Goal: Task Accomplishment & Management: Complete application form

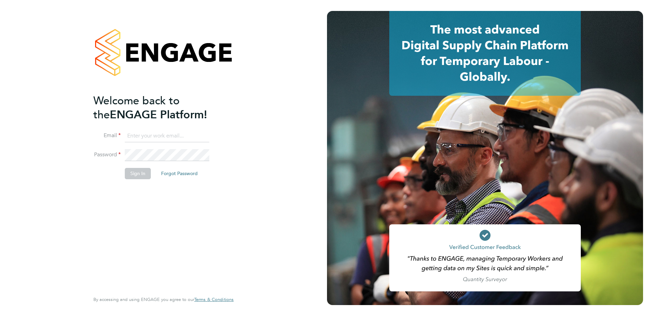
type input "[PERSON_NAME][EMAIL_ADDRESS][PERSON_NAME][DOMAIN_NAME]"
click at [141, 177] on button "Sign In" at bounding box center [138, 173] width 26 height 11
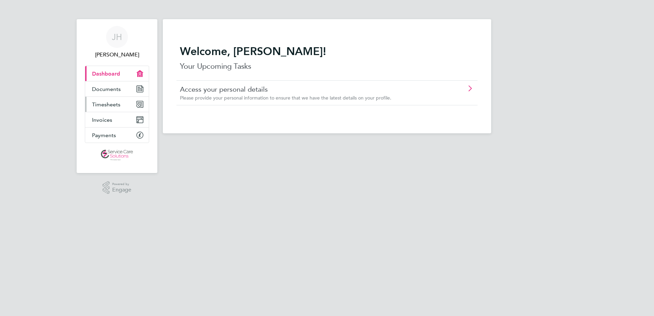
click at [105, 106] on span "Timesheets" at bounding box center [106, 104] width 28 height 6
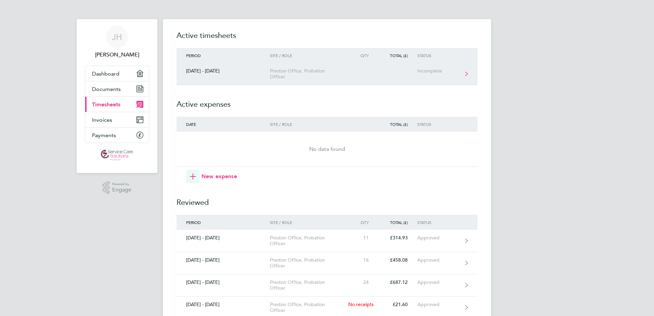
click at [430, 70] on div "Incomplete" at bounding box center [438, 71] width 42 height 6
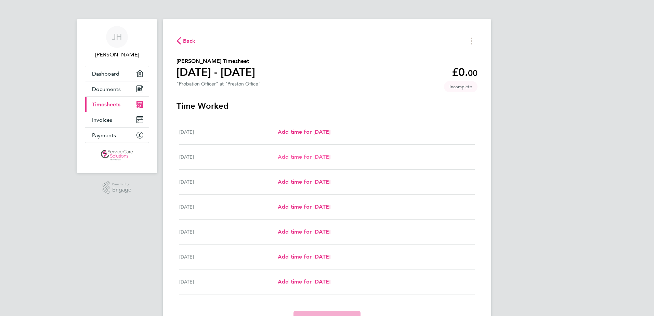
click at [308, 157] on span "Add time for [DATE]" at bounding box center [304, 156] width 53 height 6
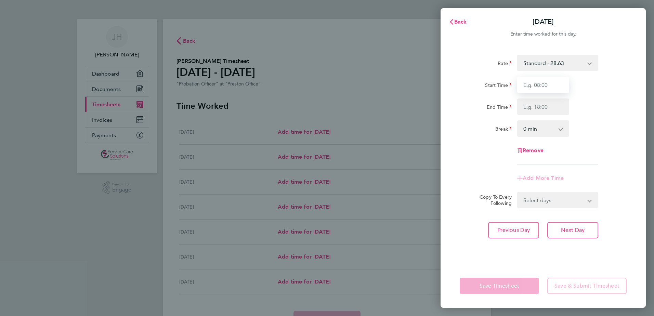
click at [546, 87] on input "Start Time" at bounding box center [543, 85] width 52 height 16
type input "08:00"
type input "16:30"
click at [531, 130] on select "0 min 15 min 30 min 45 min 60 min 75 min 90 min" at bounding box center [539, 128] width 42 height 15
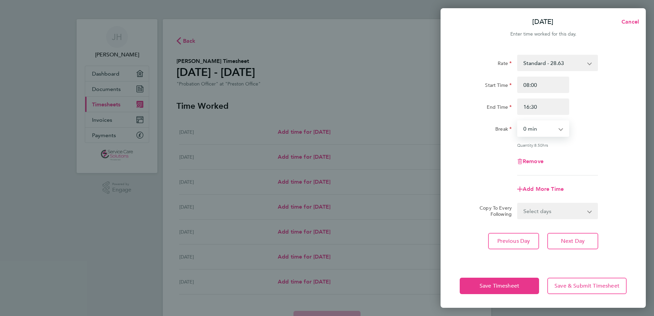
select select "30"
click at [518, 121] on select "0 min 15 min 30 min 45 min 60 min 75 min 90 min" at bounding box center [539, 128] width 42 height 15
click at [574, 242] on span "Next Day" at bounding box center [573, 241] width 24 height 7
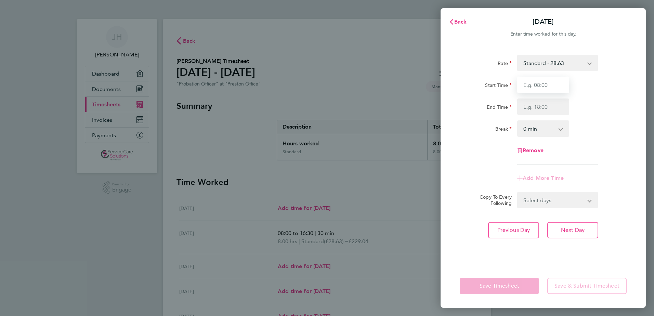
click at [537, 88] on input "Start Time" at bounding box center [543, 85] width 52 height 16
type input "08:00"
type input "16:00"
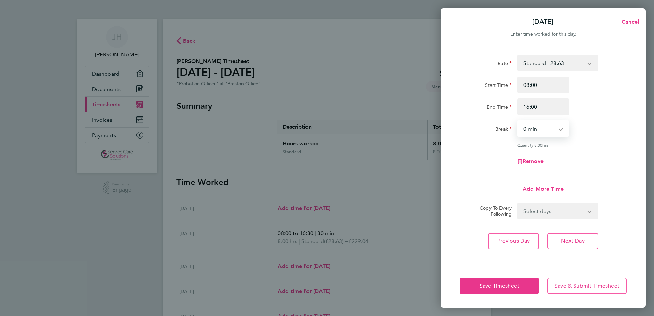
click at [530, 133] on select "0 min 15 min 30 min 45 min 60 min 75 min 90 min" at bounding box center [539, 128] width 42 height 15
select select "30"
click at [518, 121] on select "0 min 15 min 30 min 45 min 60 min 75 min 90 min" at bounding box center [539, 128] width 42 height 15
click at [484, 289] on button "Save Timesheet" at bounding box center [498, 286] width 79 height 16
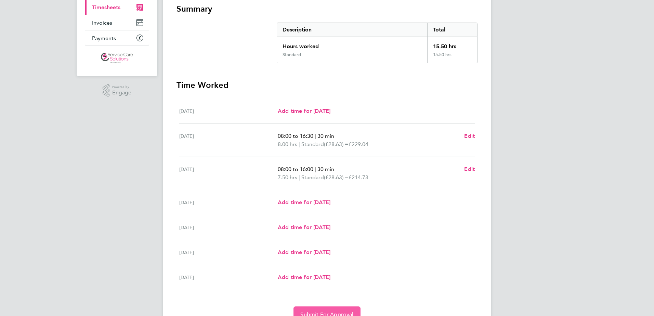
scroll to position [131, 0]
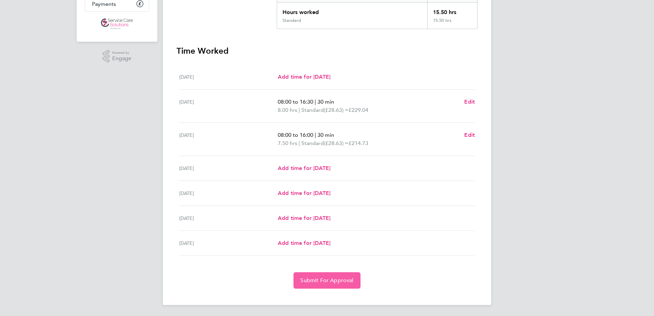
click at [308, 279] on span "Submit For Approval" at bounding box center [326, 280] width 53 height 7
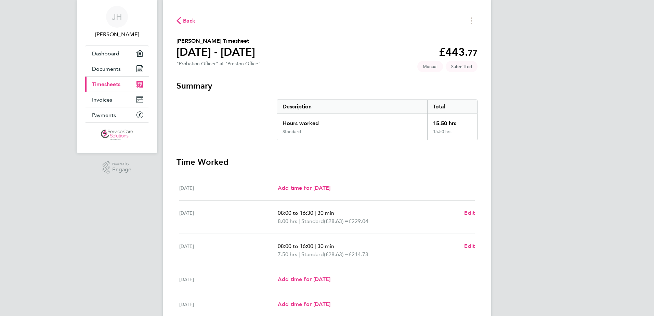
scroll to position [0, 0]
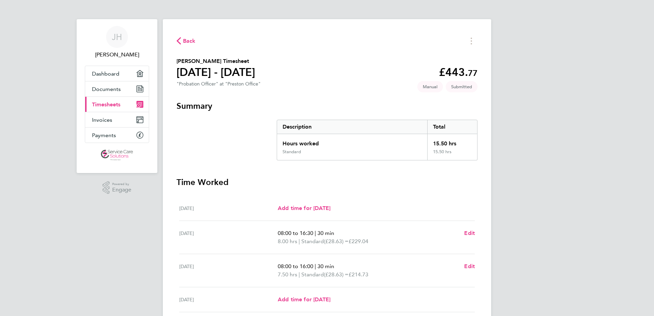
click at [191, 40] on span "Back" at bounding box center [189, 41] width 13 height 8
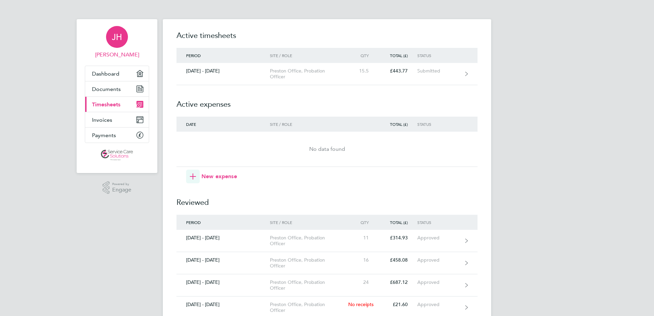
click at [118, 38] on span "JH" at bounding box center [117, 36] width 10 height 9
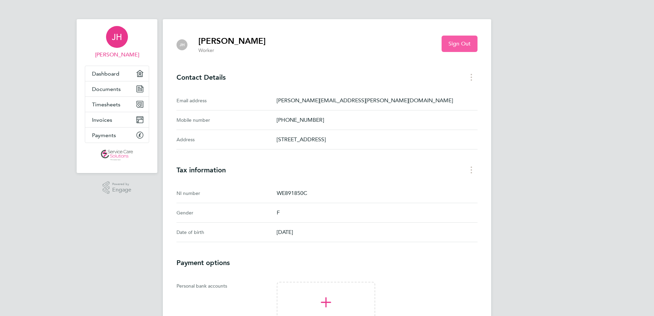
click at [463, 42] on span "Sign Out" at bounding box center [459, 43] width 22 height 7
